Goal: Obtain resource: Obtain resource

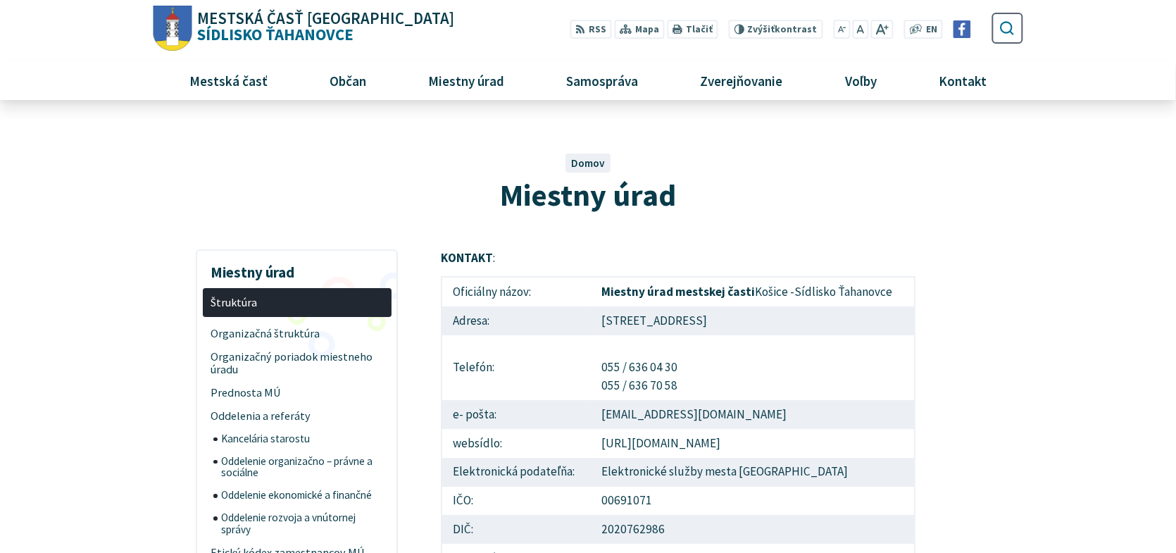
click at [1008, 28] on icon "submit" at bounding box center [1007, 28] width 16 height 16
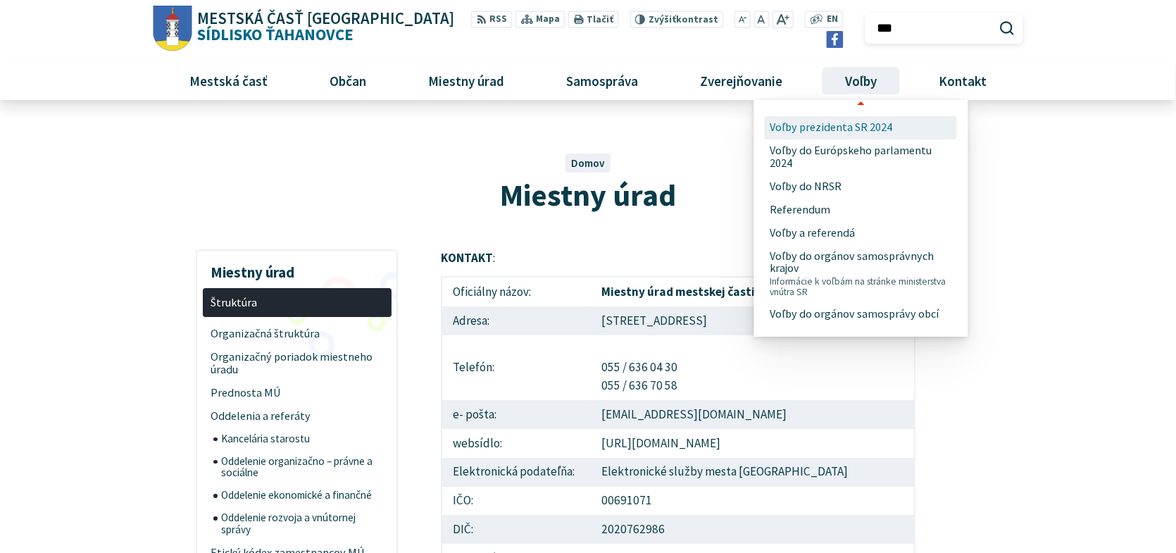
type input "***"
click at [995, 16] on button "Odoslať vyhľadávací formulár" at bounding box center [1007, 28] width 24 height 24
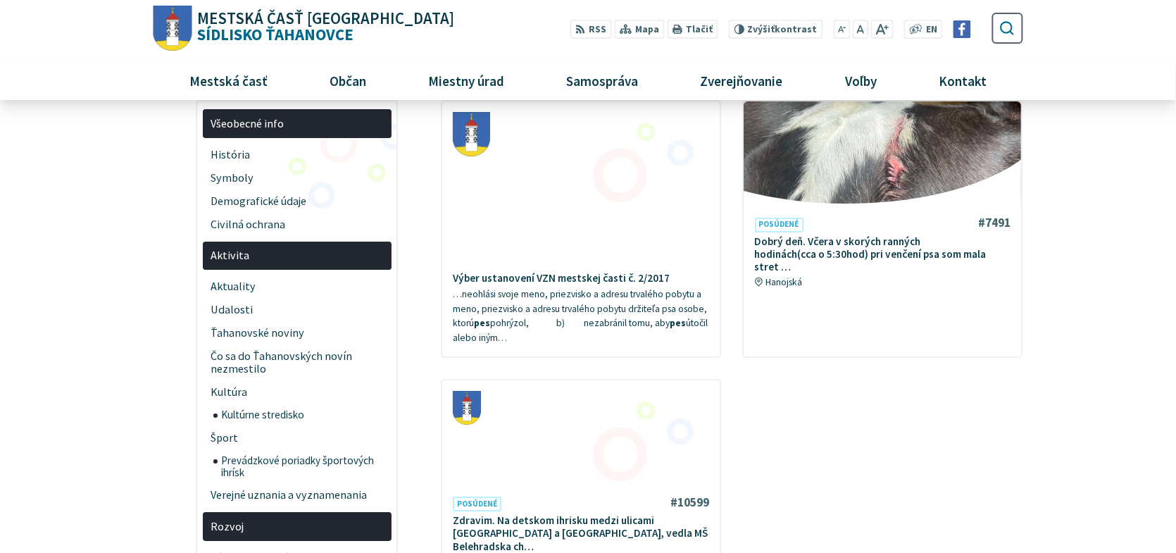
click at [1008, 25] on icon "submit" at bounding box center [1007, 28] width 16 height 16
click at [1003, 30] on use "submit" at bounding box center [1007, 28] width 14 height 14
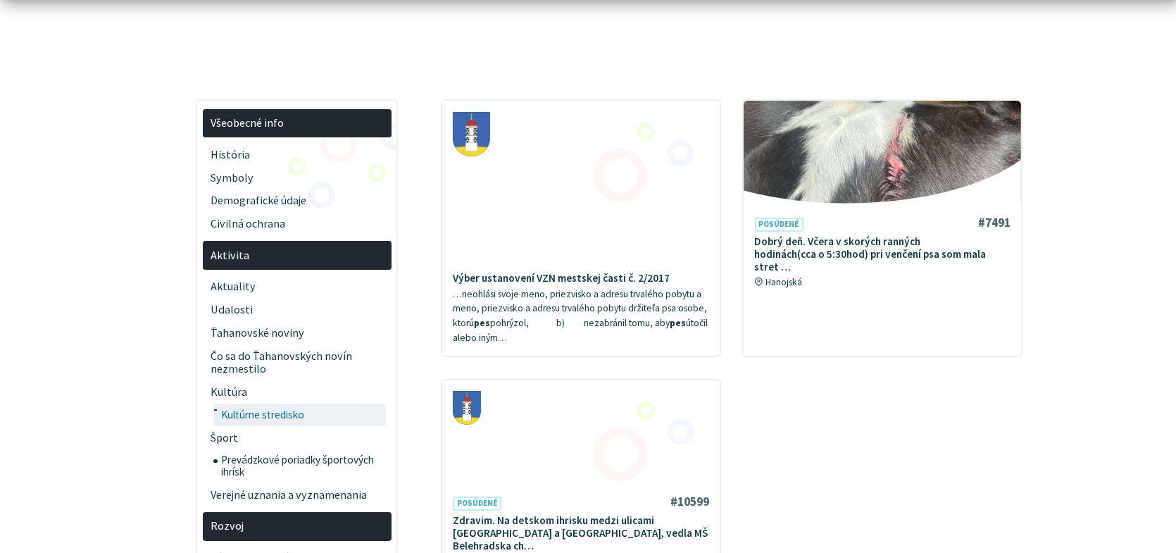
scroll to position [282, 0]
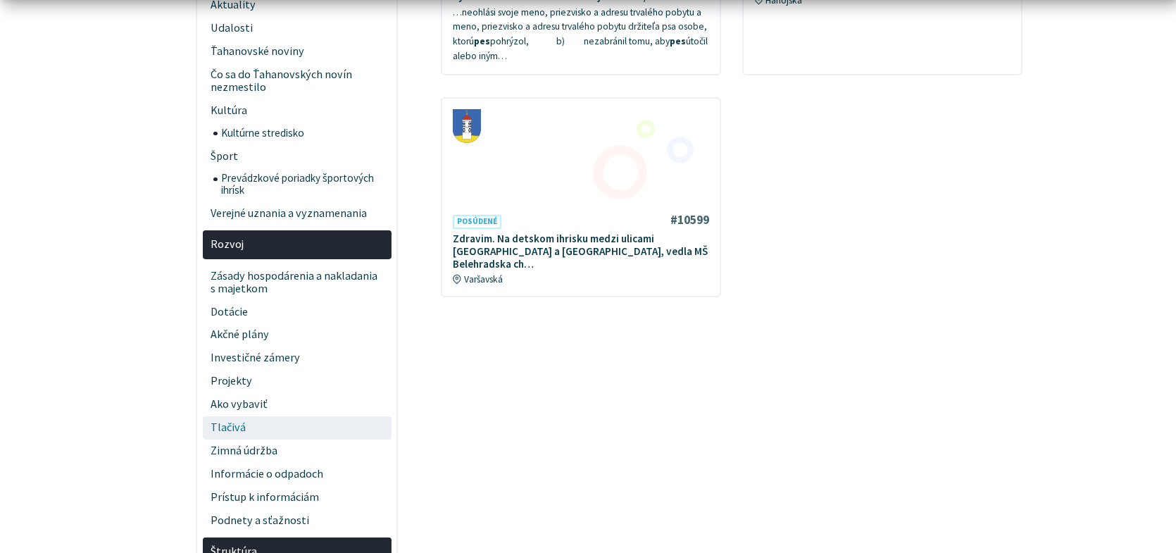
click at [336, 421] on span "Tlačivá" at bounding box center [297, 427] width 173 height 23
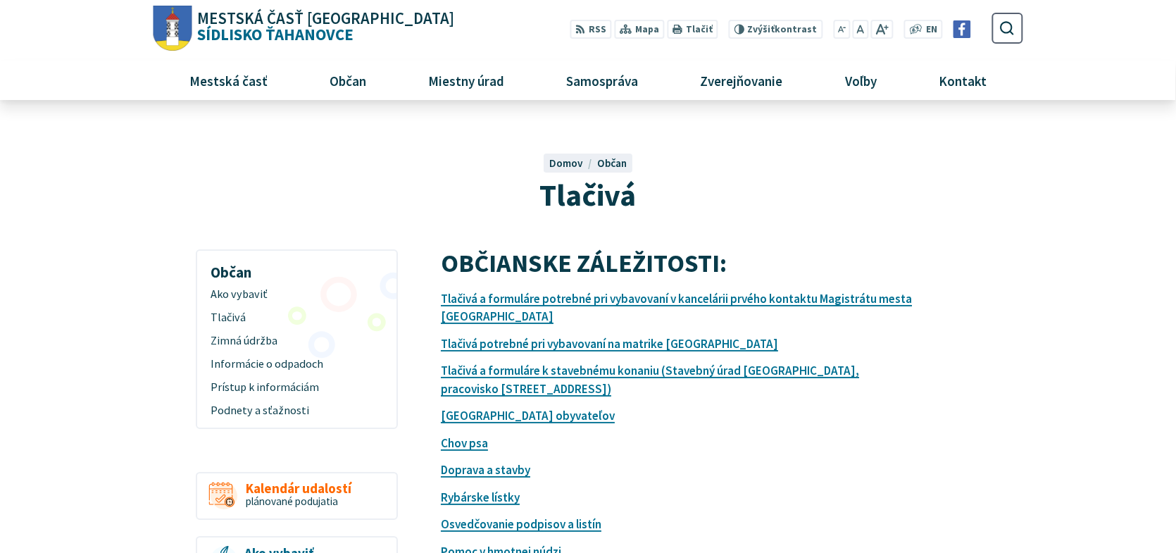
scroll to position [70, 0]
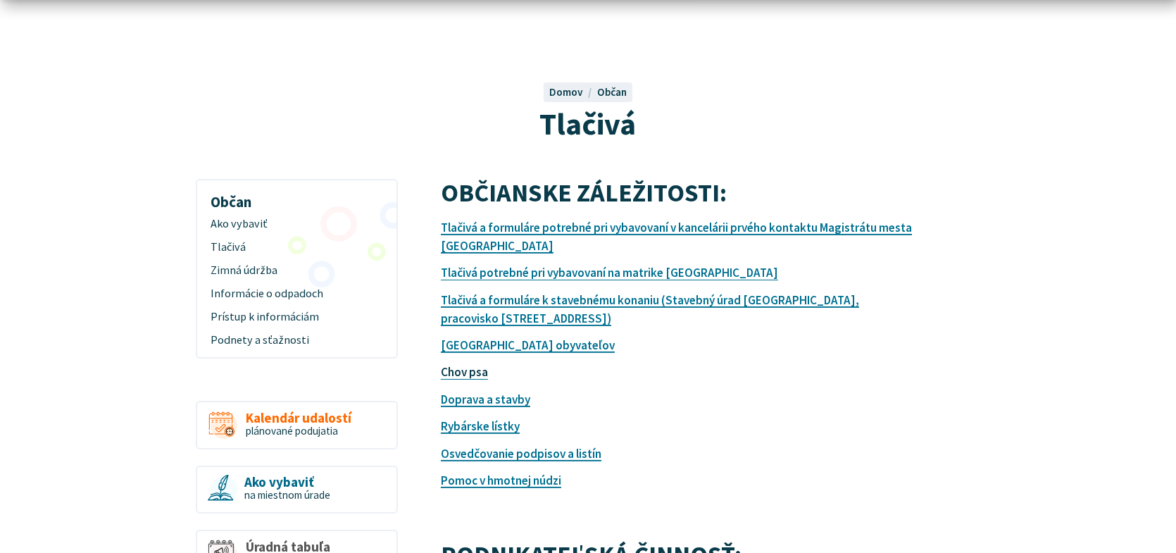
click at [482, 370] on link "Chov psa" at bounding box center [464, 371] width 47 height 15
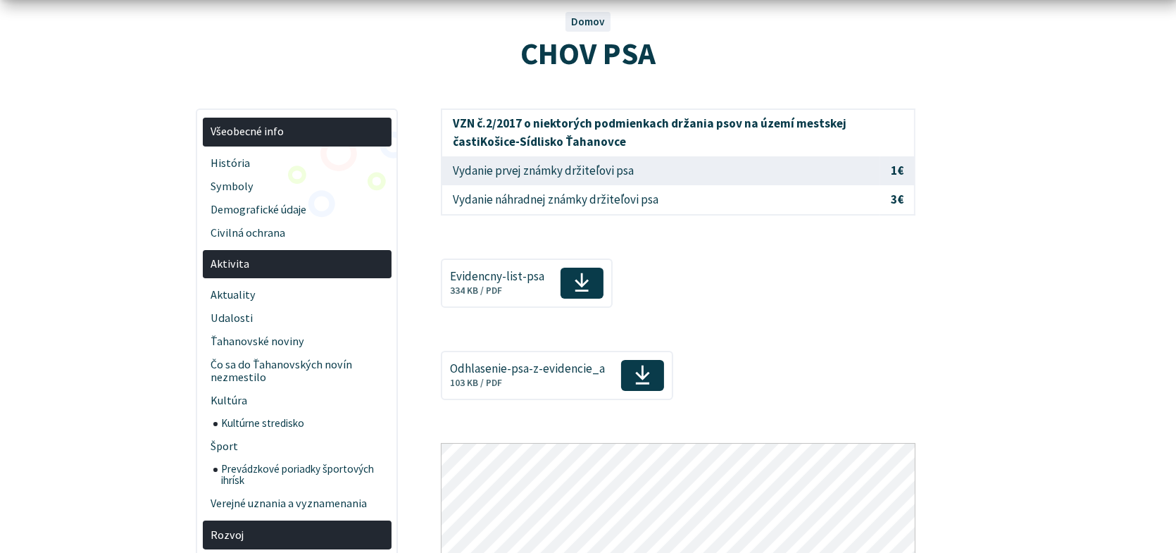
scroll to position [352, 0]
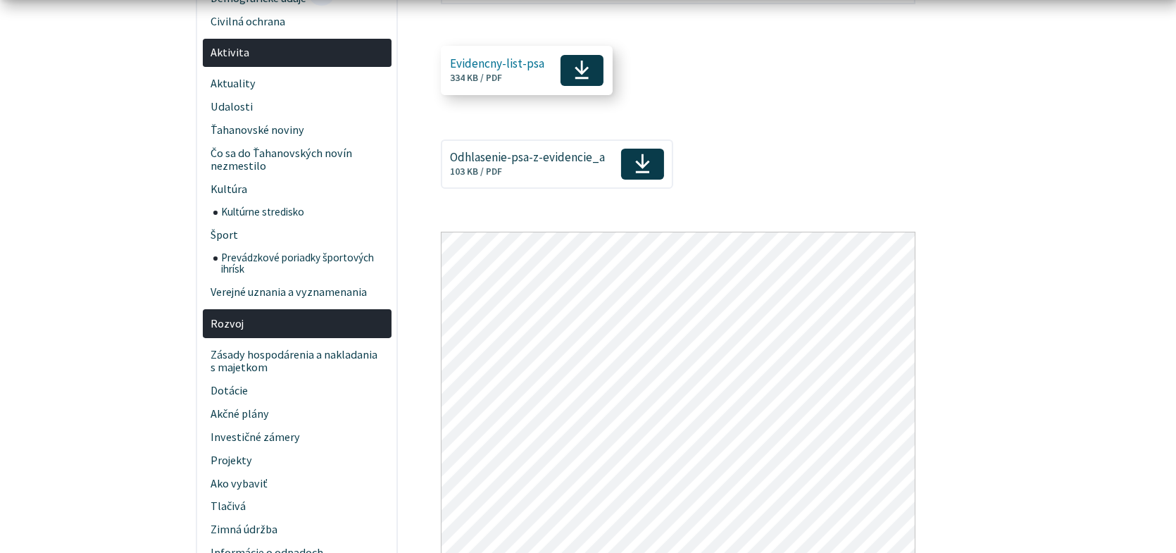
click at [583, 68] on use at bounding box center [582, 70] width 14 height 19
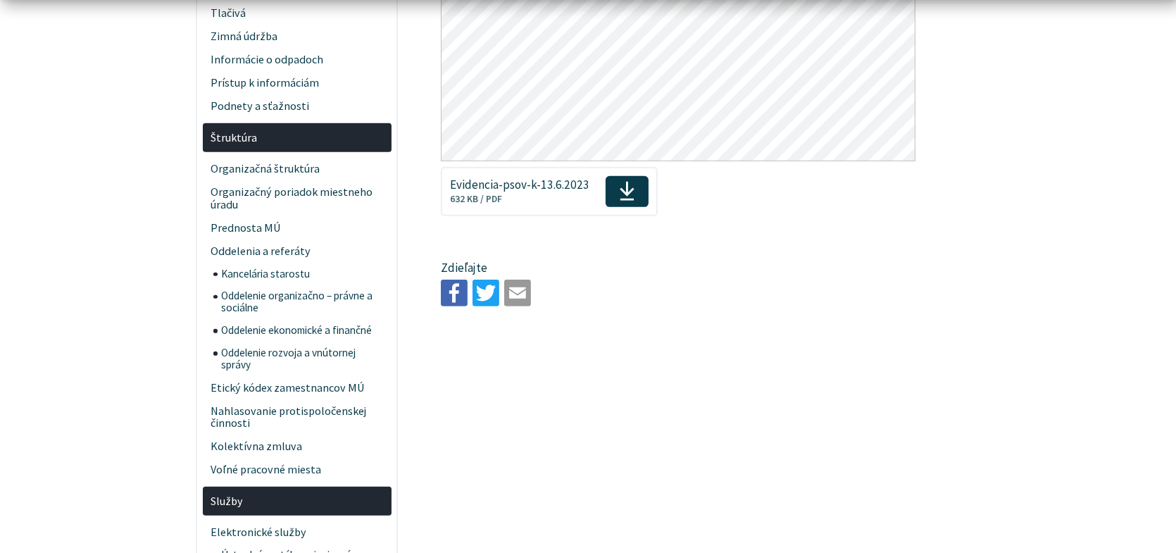
scroll to position [1056, 0]
